Goal: Obtain resource: Download file/media

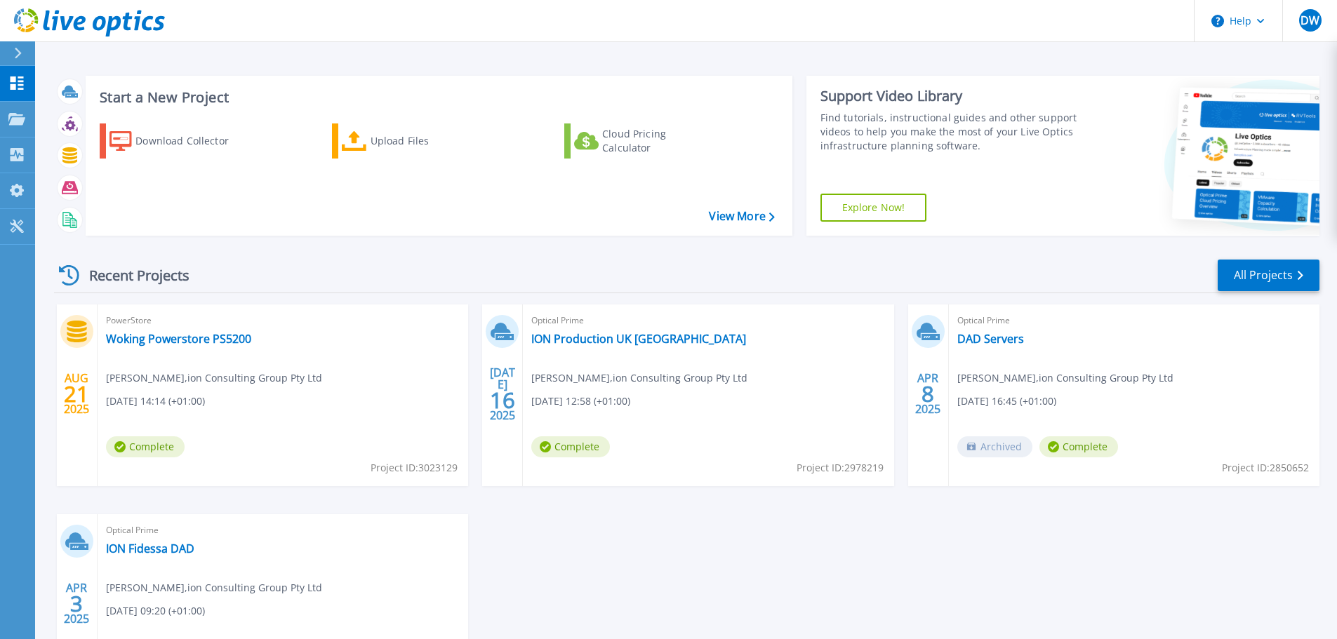
scroll to position [70, 0]
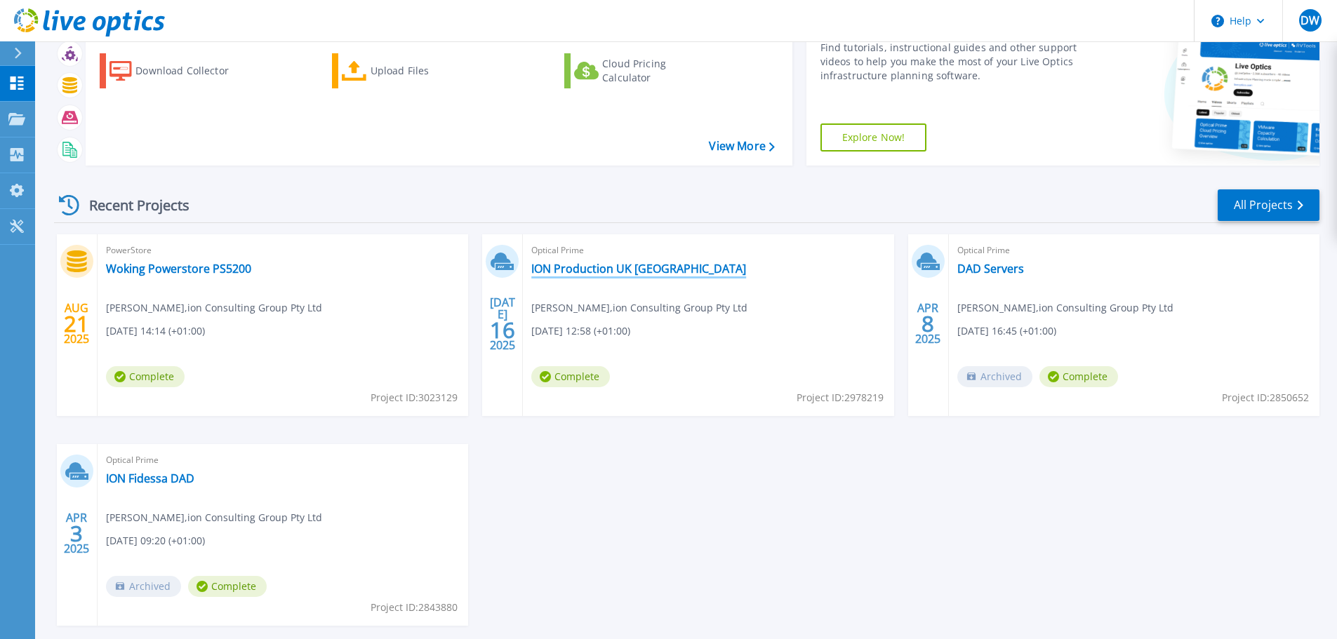
click at [624, 267] on link "ION Production UK [GEOGRAPHIC_DATA]" at bounding box center [638, 269] width 215 height 14
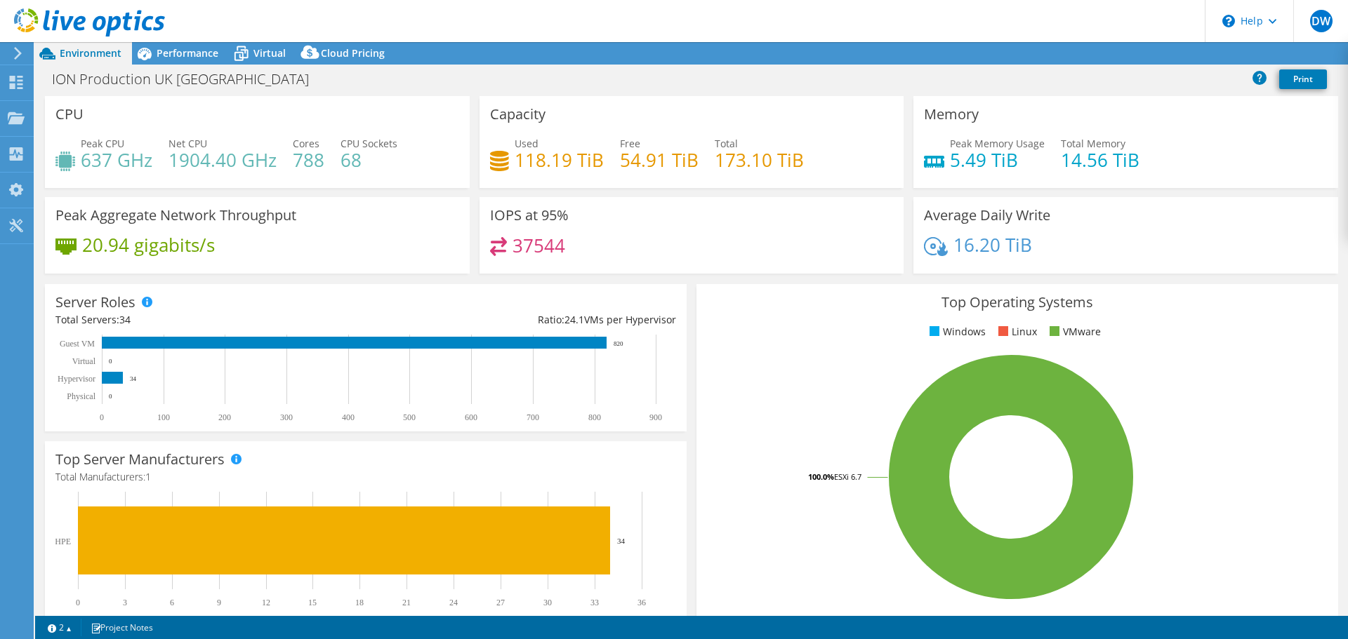
select select "USD"
click at [255, 48] on span "Virtual" at bounding box center [269, 52] width 32 height 13
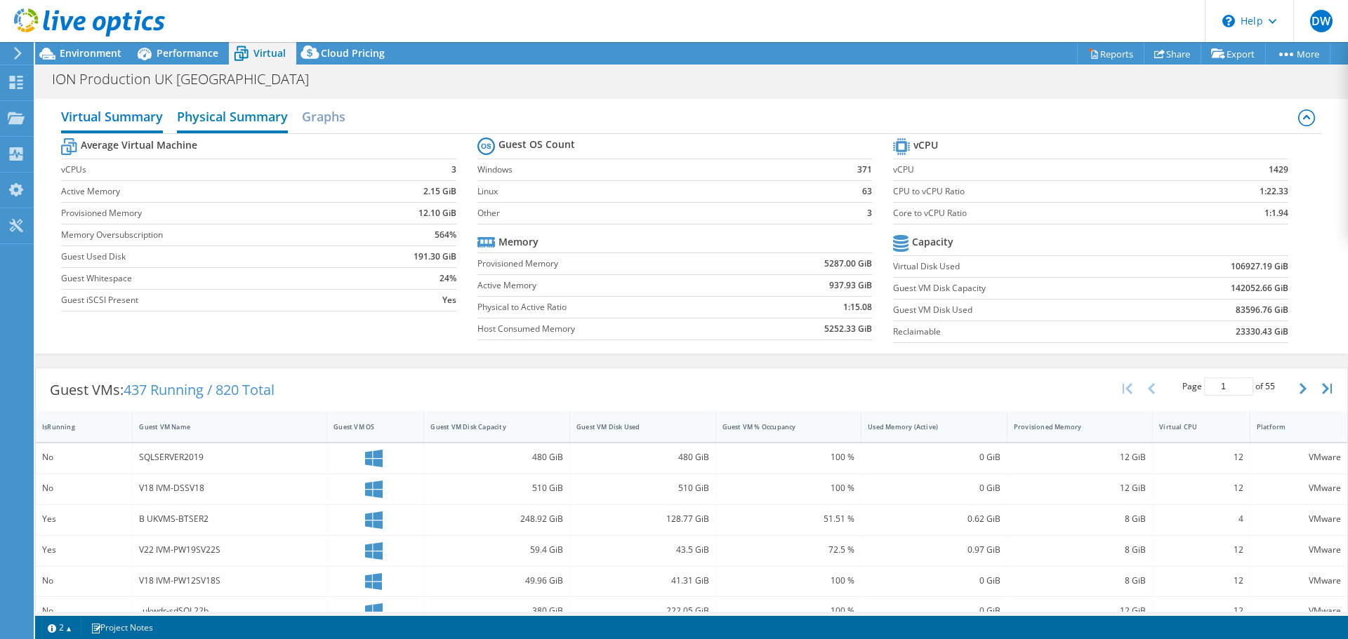
click at [206, 121] on h2 "Physical Summary" at bounding box center [232, 117] width 111 height 31
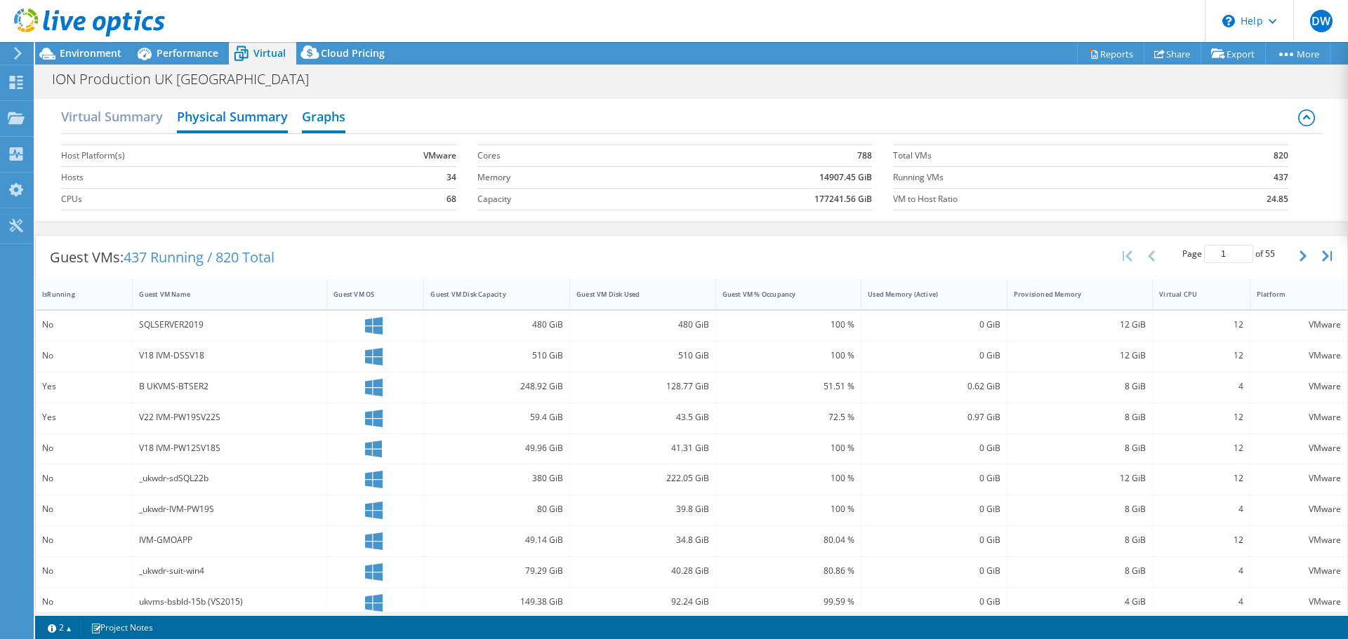
click at [326, 112] on h2 "Graphs" at bounding box center [324, 117] width 44 height 31
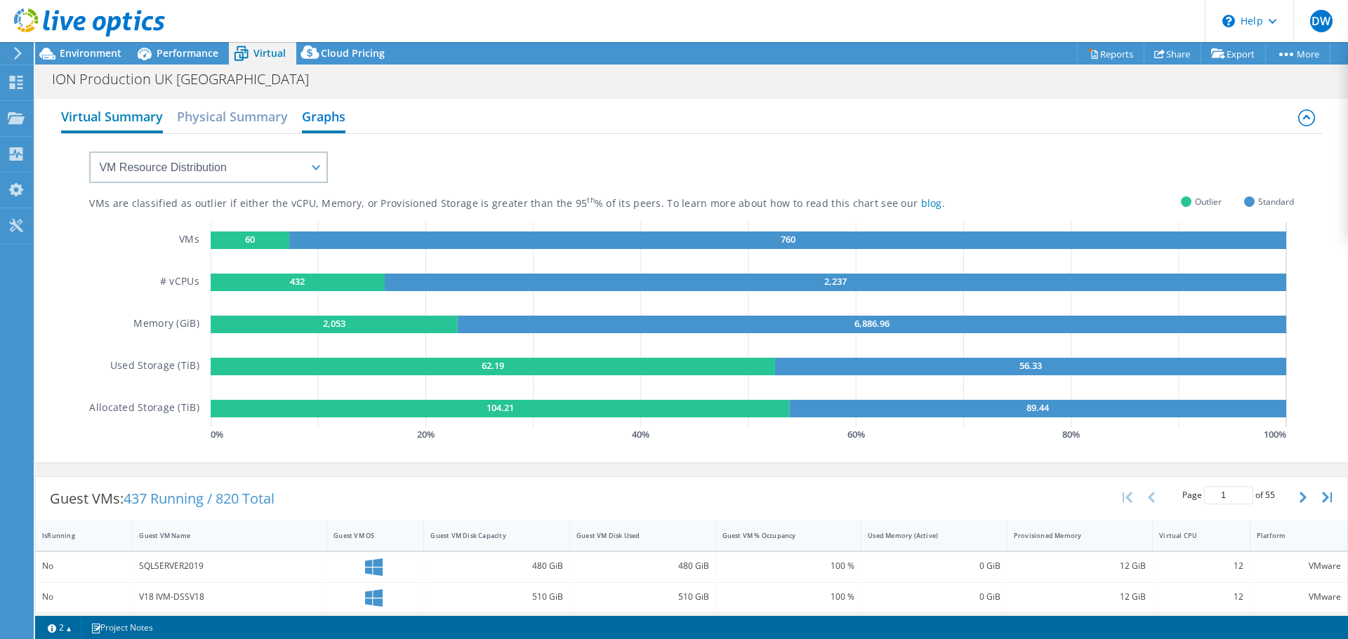
click at [133, 112] on h2 "Virtual Summary" at bounding box center [112, 117] width 102 height 31
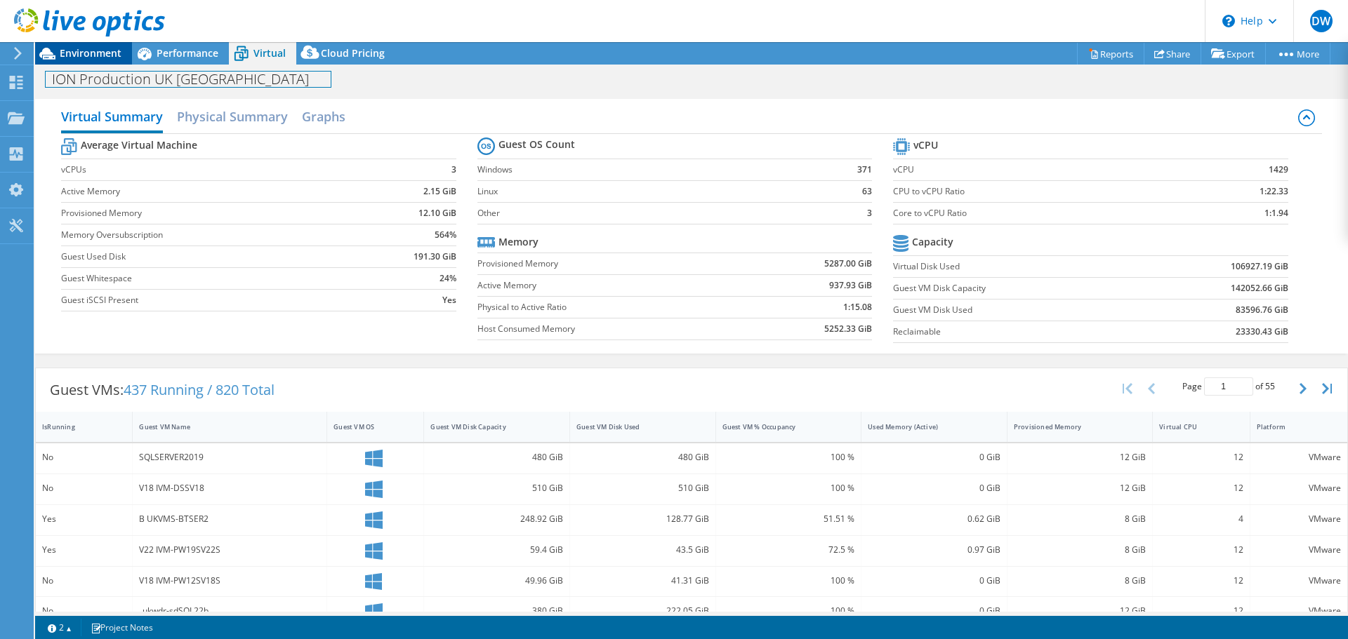
click at [104, 65] on div "ION Production UK [GEOGRAPHIC_DATA] Print" at bounding box center [691, 78] width 1313 height 27
click at [104, 54] on span "Environment" at bounding box center [91, 52] width 62 height 13
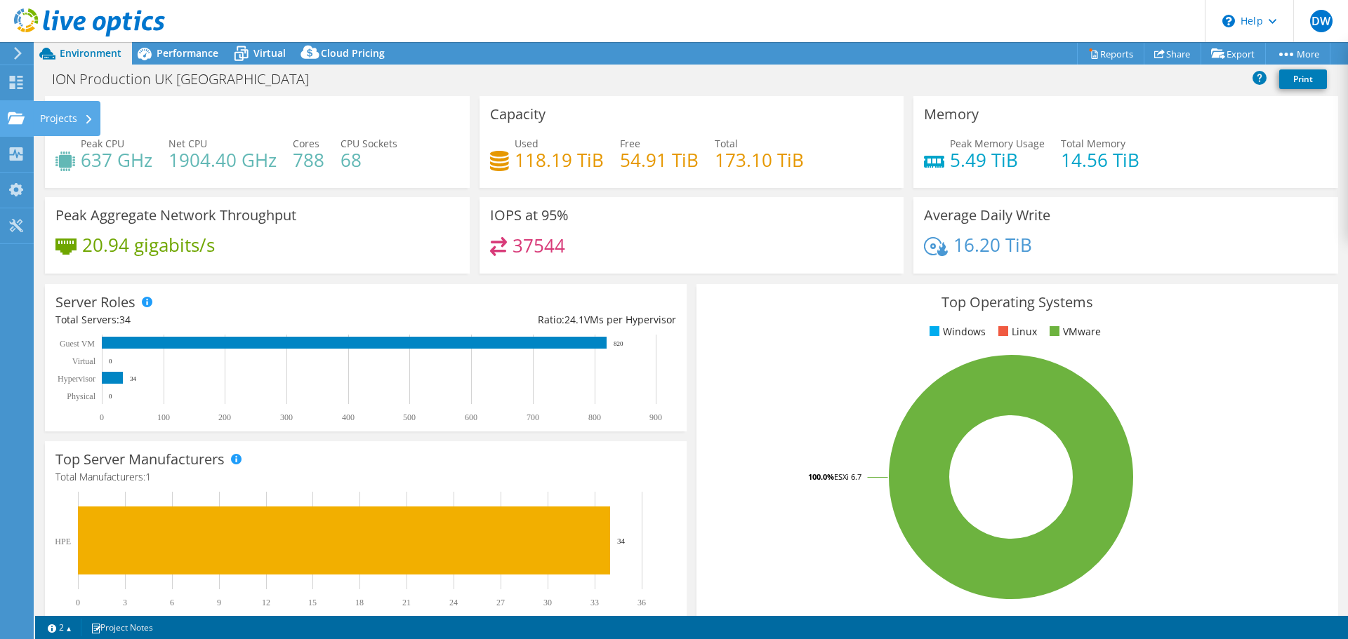
click at [71, 121] on div "Projects" at bounding box center [66, 118] width 67 height 35
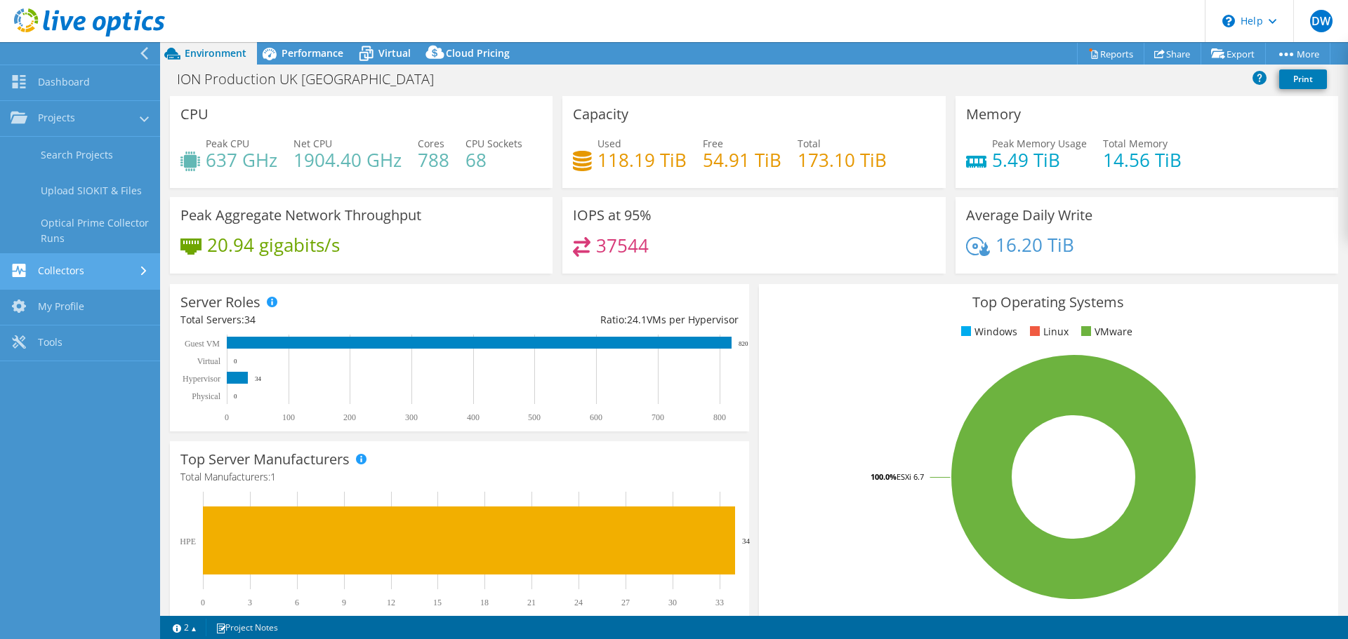
click at [77, 269] on link "Collectors" at bounding box center [80, 272] width 160 height 36
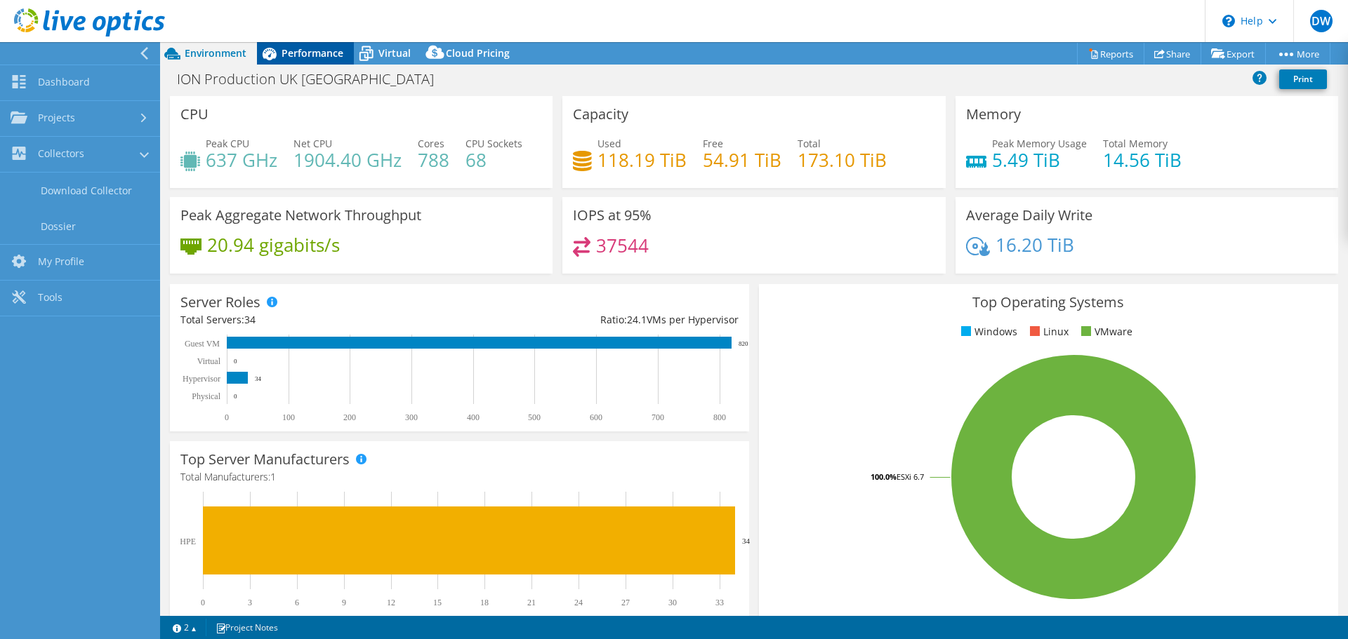
click at [304, 59] on div "Performance" at bounding box center [305, 53] width 97 height 22
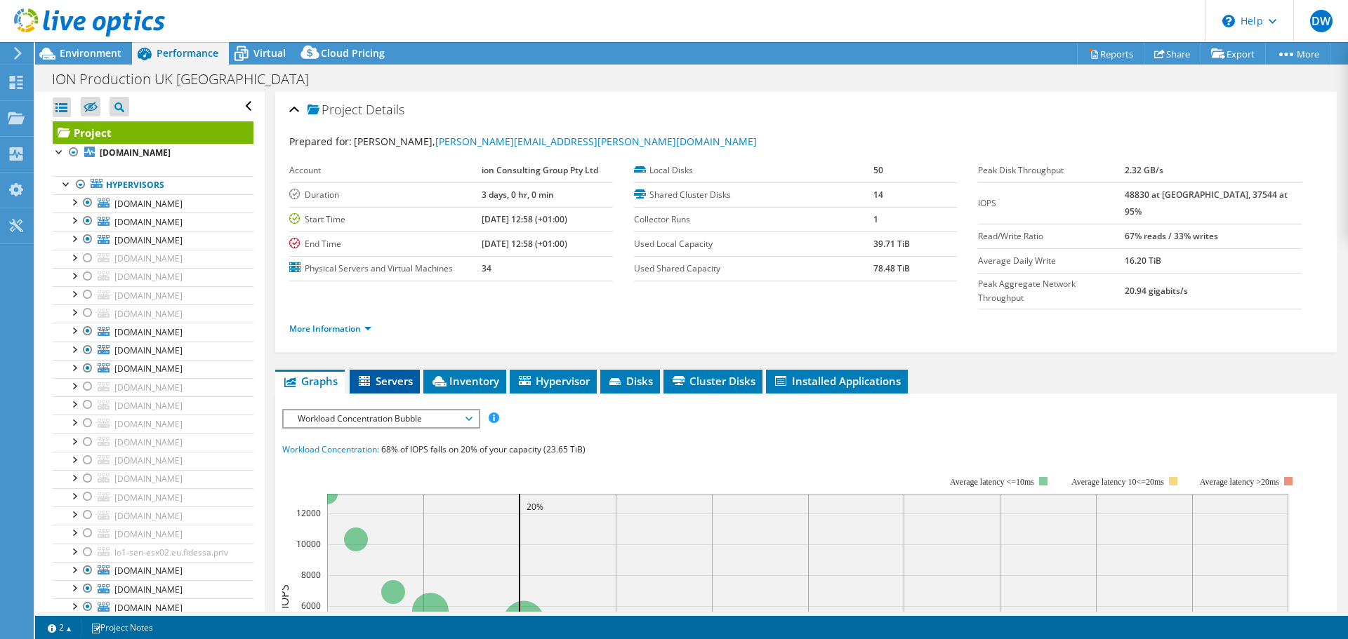
click at [387, 374] on span "Servers" at bounding box center [385, 381] width 56 height 14
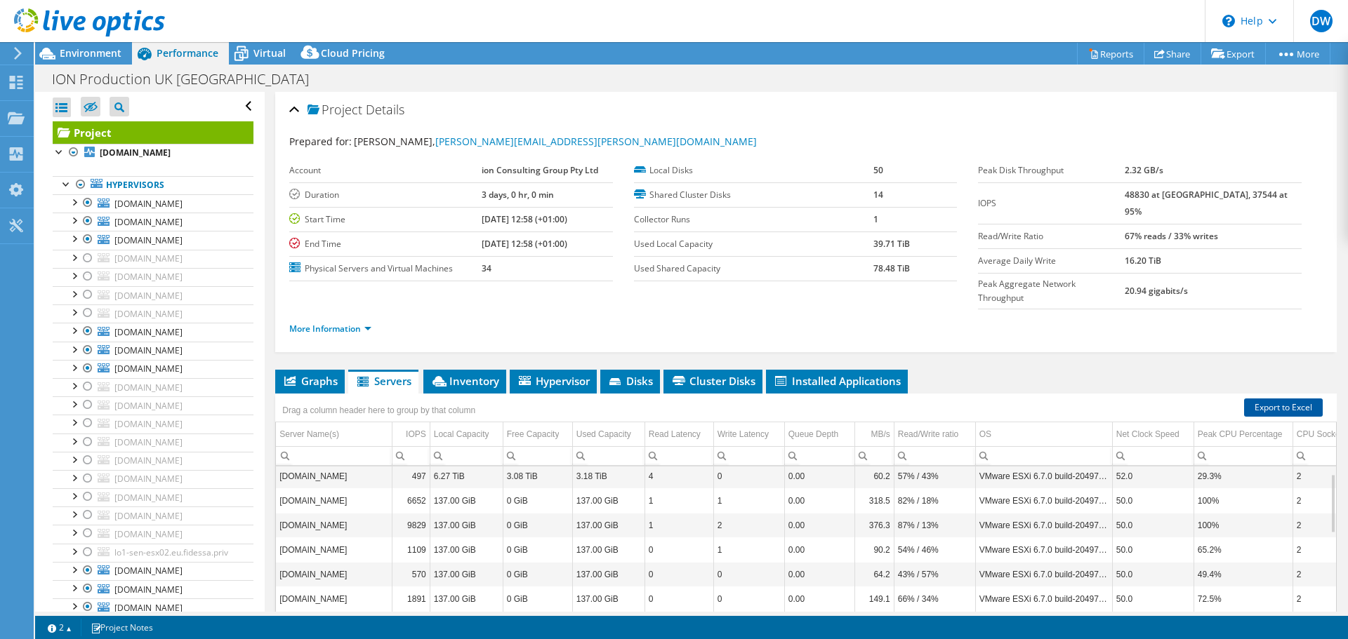
click at [1273, 399] on link "Export to Excel" at bounding box center [1283, 408] width 79 height 18
